Goal: Find contact information: Find contact information

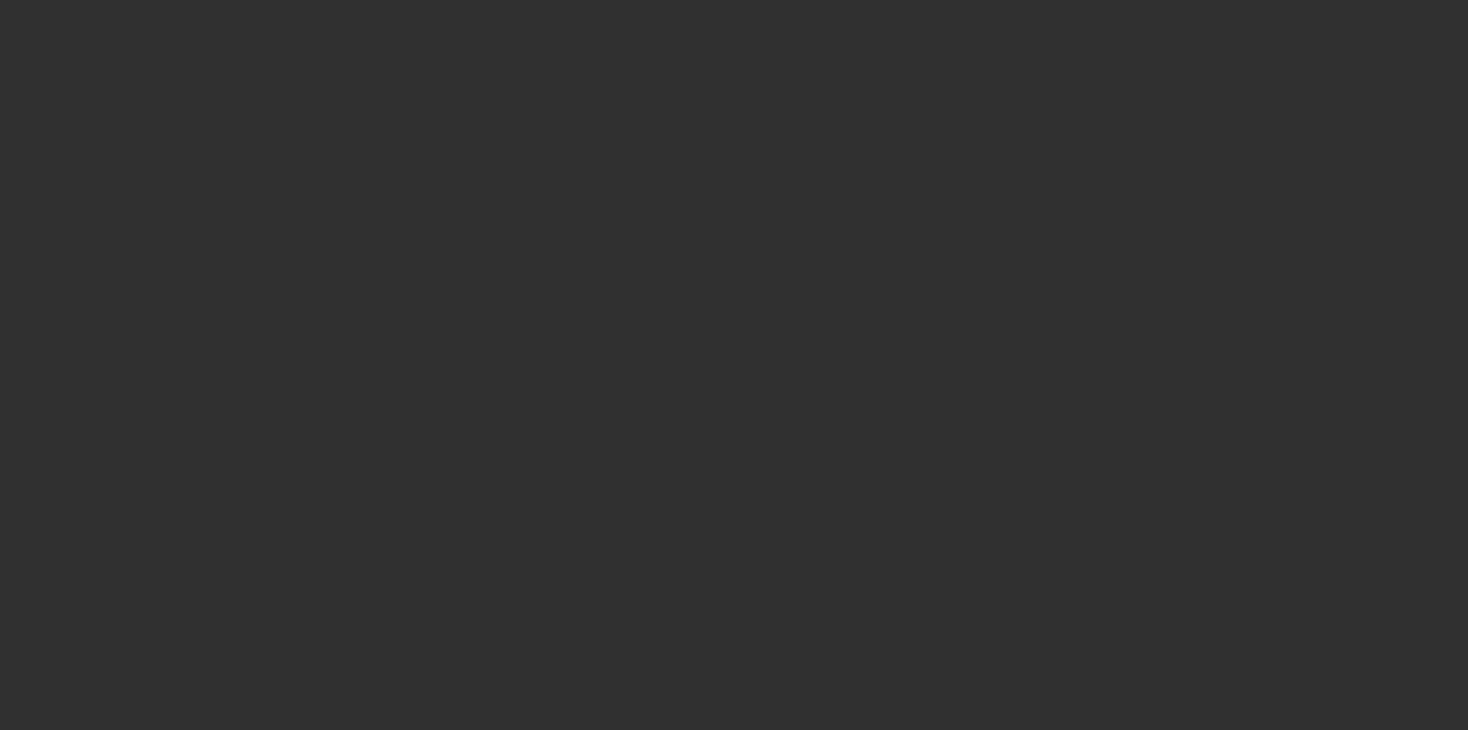
select select "10"
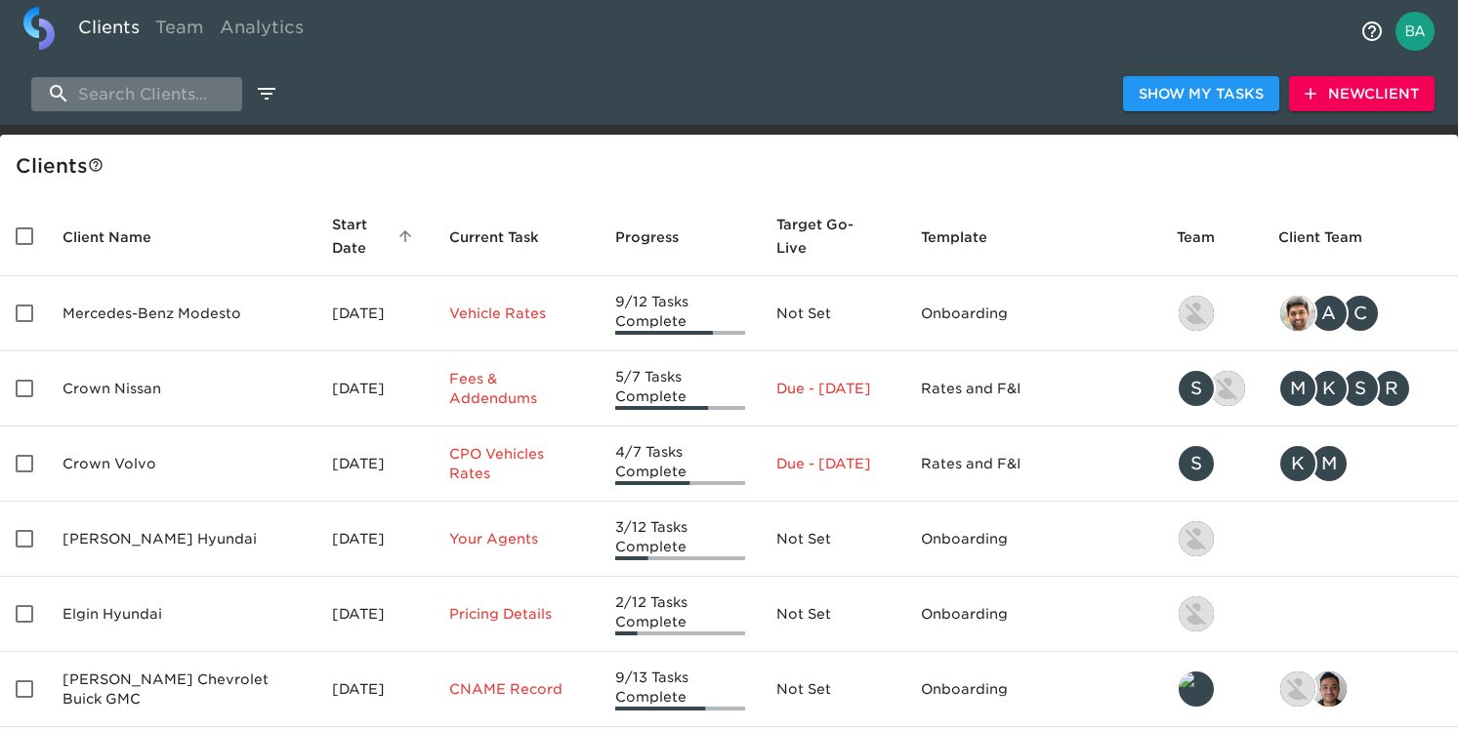
click at [128, 103] on input "search" at bounding box center [136, 94] width 211 height 34
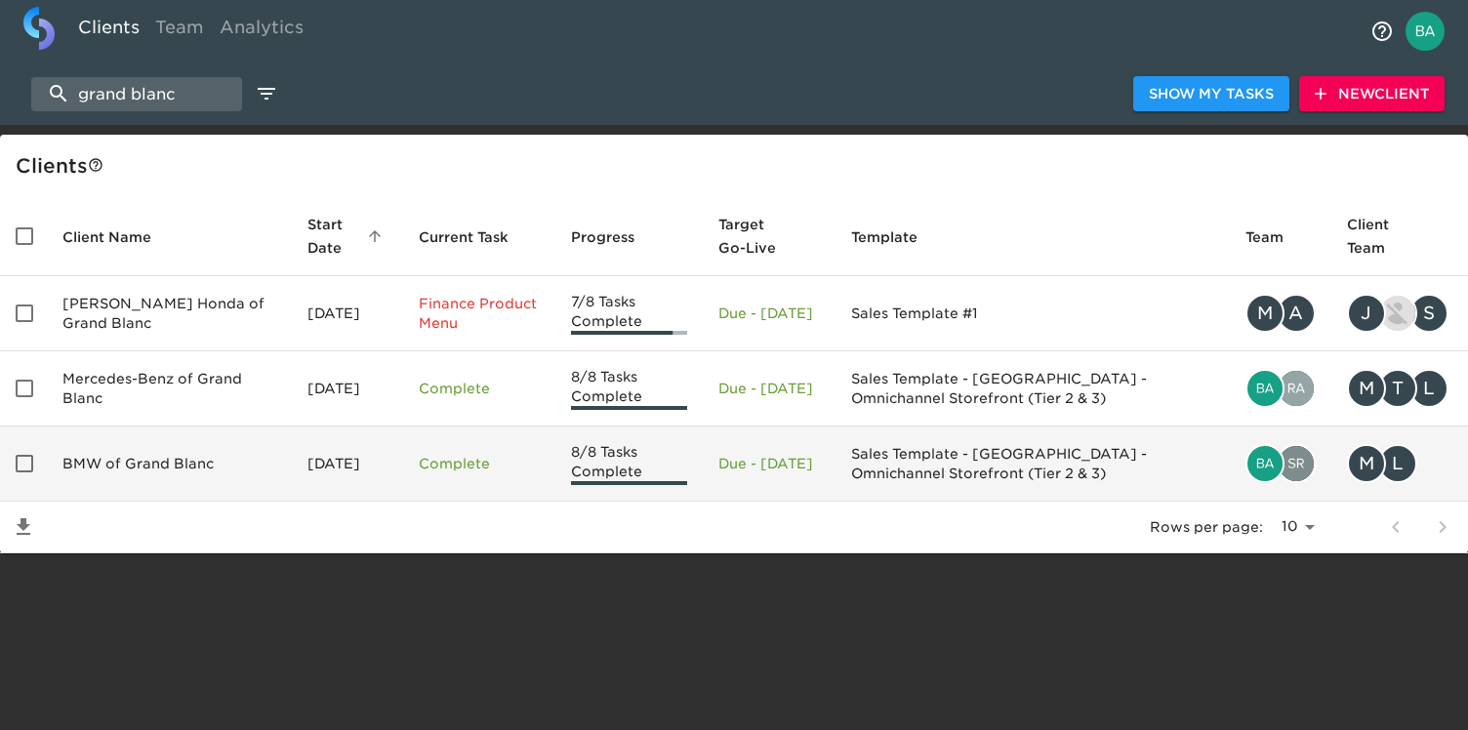
type input "grand blanc"
click at [171, 461] on td "BMW of Grand Blanc" at bounding box center [169, 464] width 245 height 75
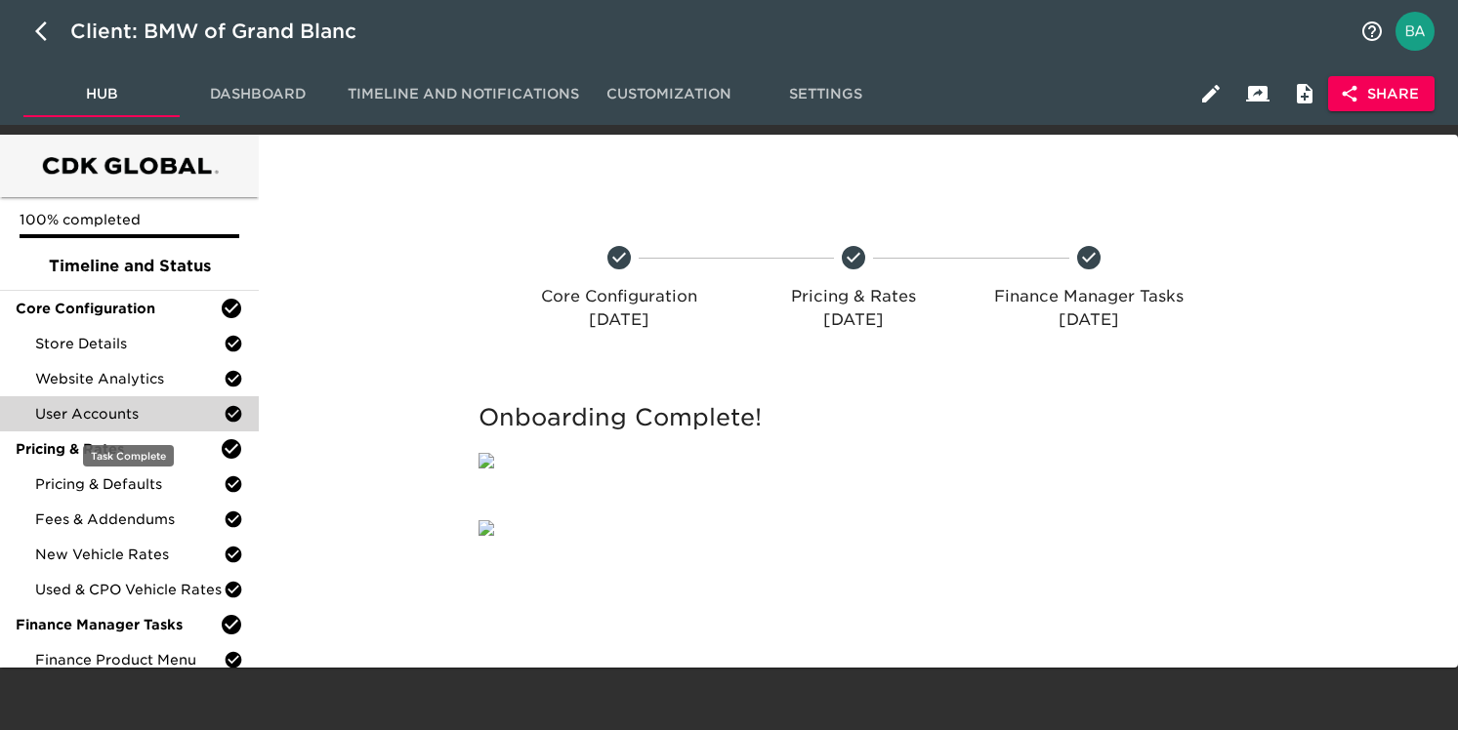
click at [101, 407] on span "User Accounts" at bounding box center [129, 414] width 188 height 20
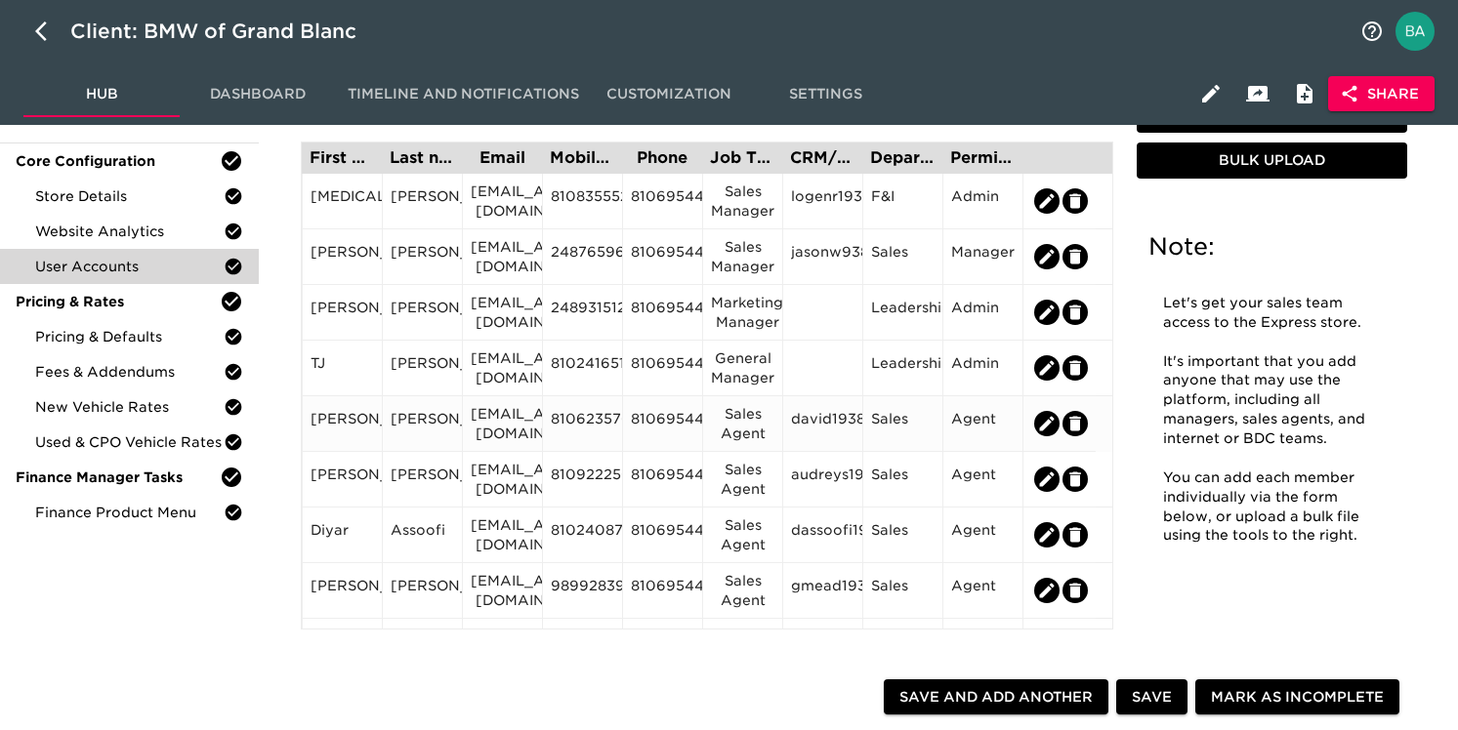
scroll to position [127, 0]
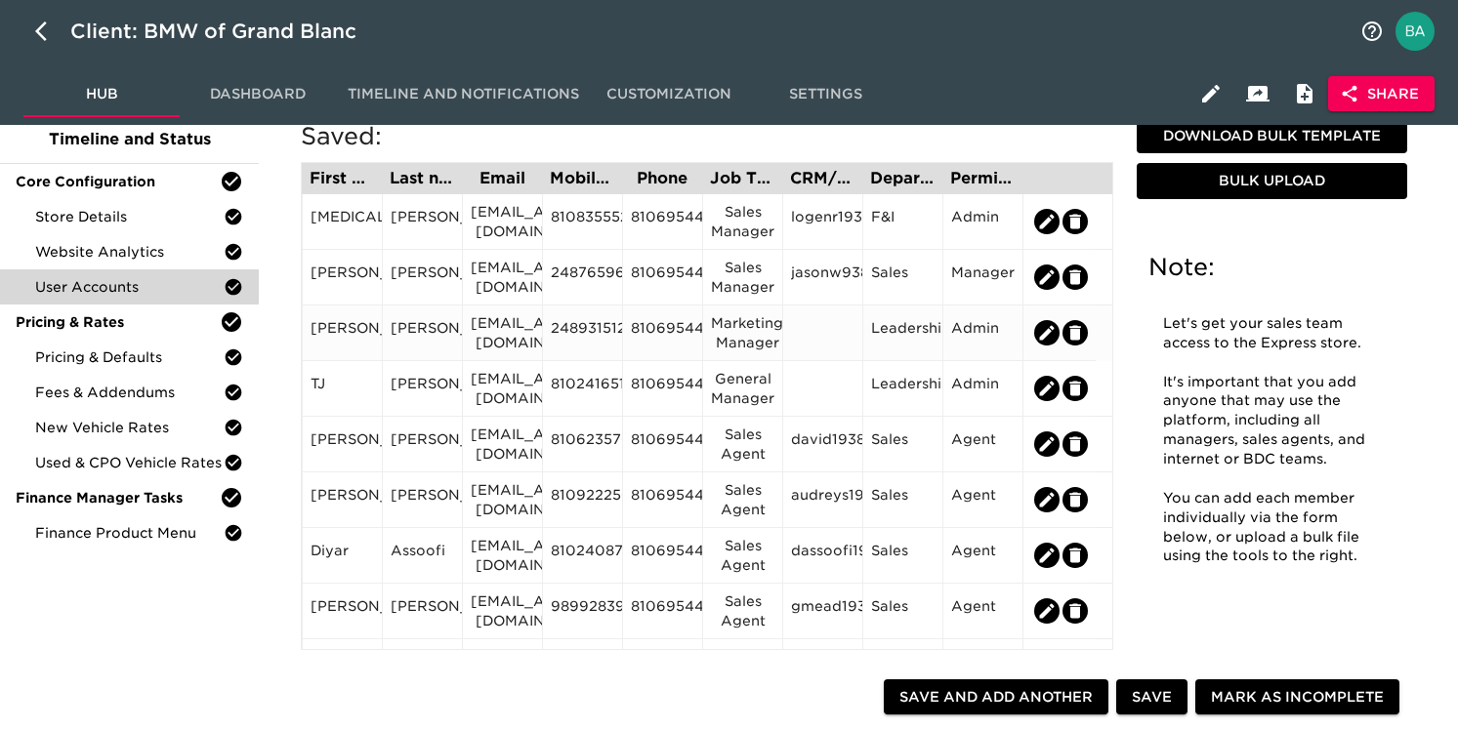
click at [583, 336] on div "2489315120" at bounding box center [582, 332] width 63 height 29
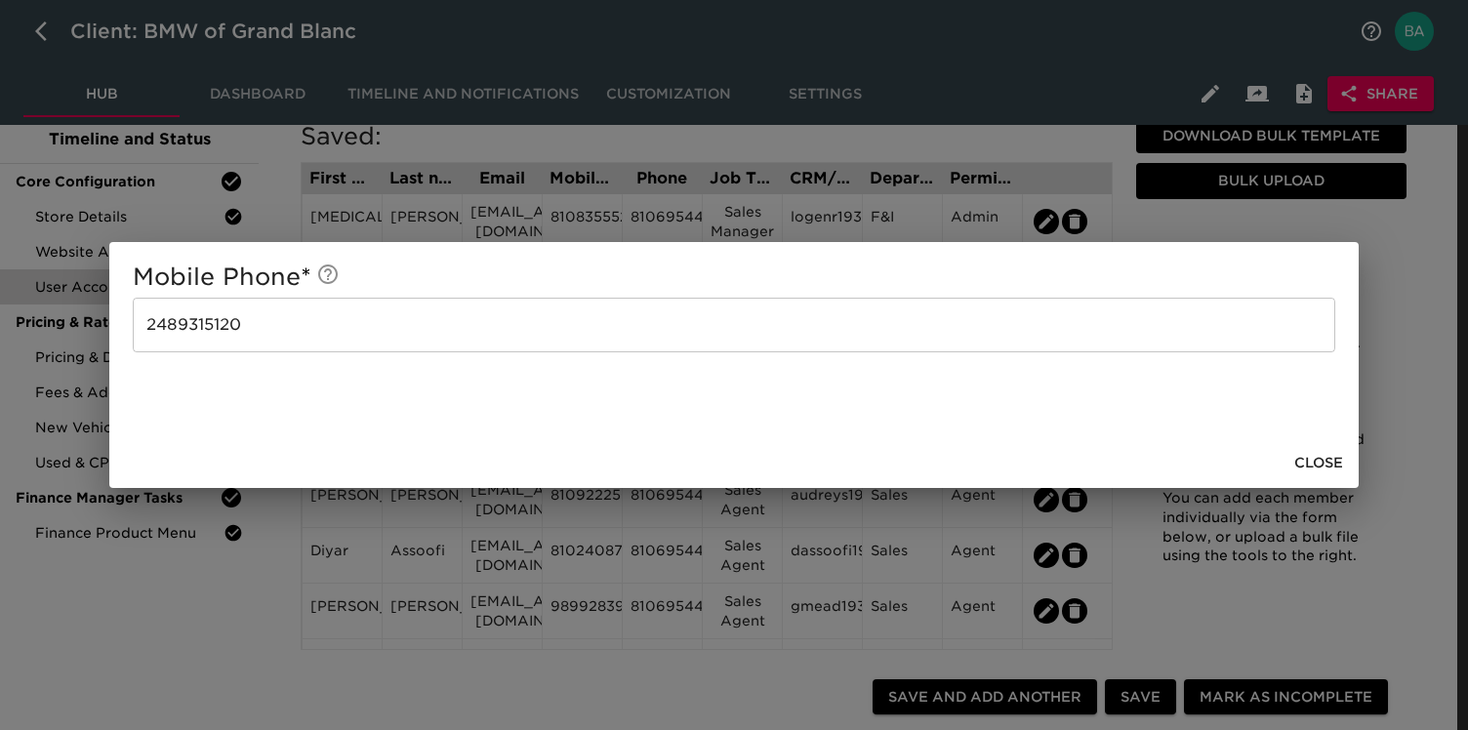
click at [448, 219] on div "Mobile Phone * [PHONE_NUMBER] ​ Close" at bounding box center [734, 365] width 1468 height 730
